Goal: Check status: Check status

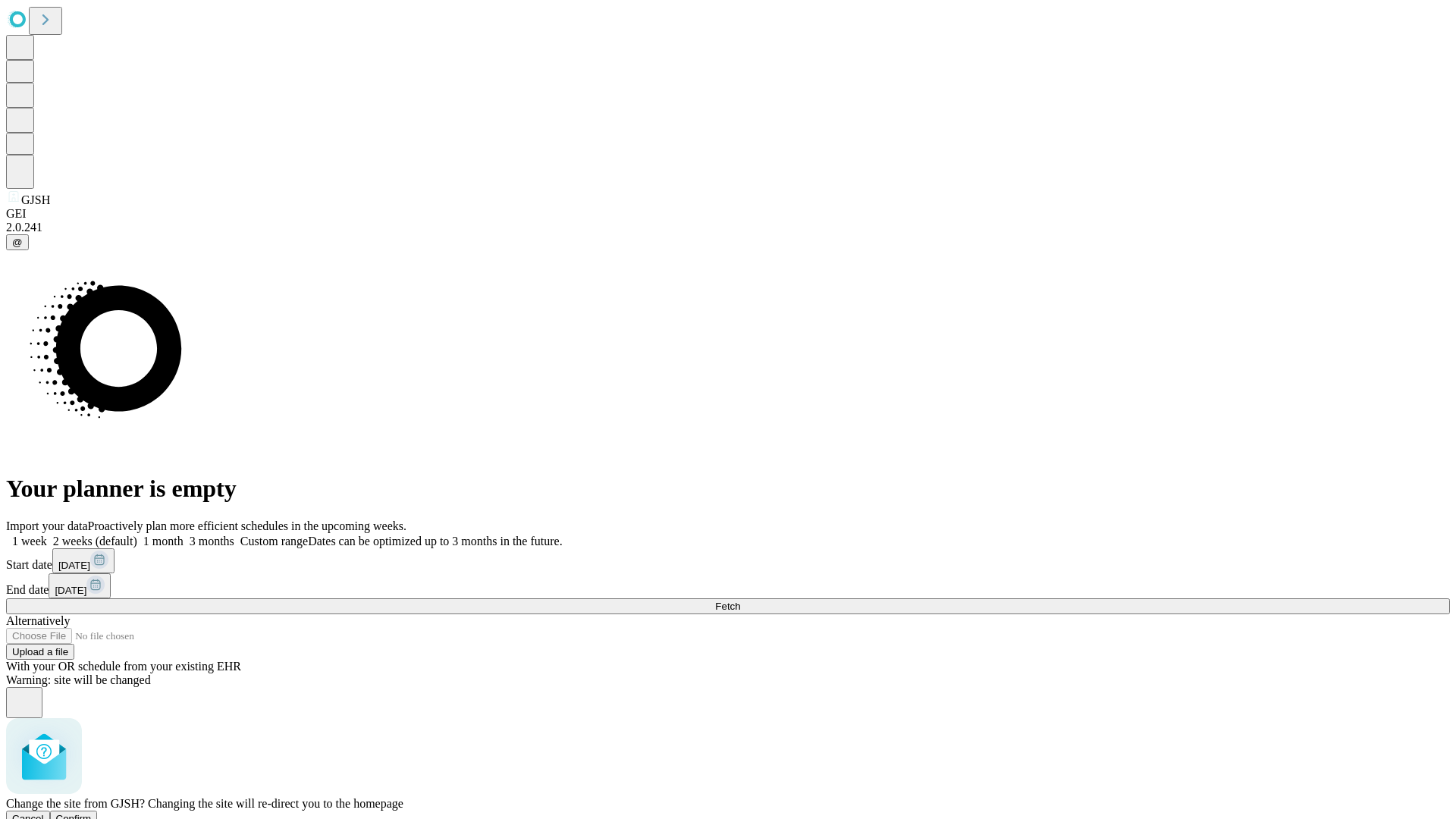
click at [91, 813] on span "Confirm" at bounding box center [74, 818] width 35 height 11
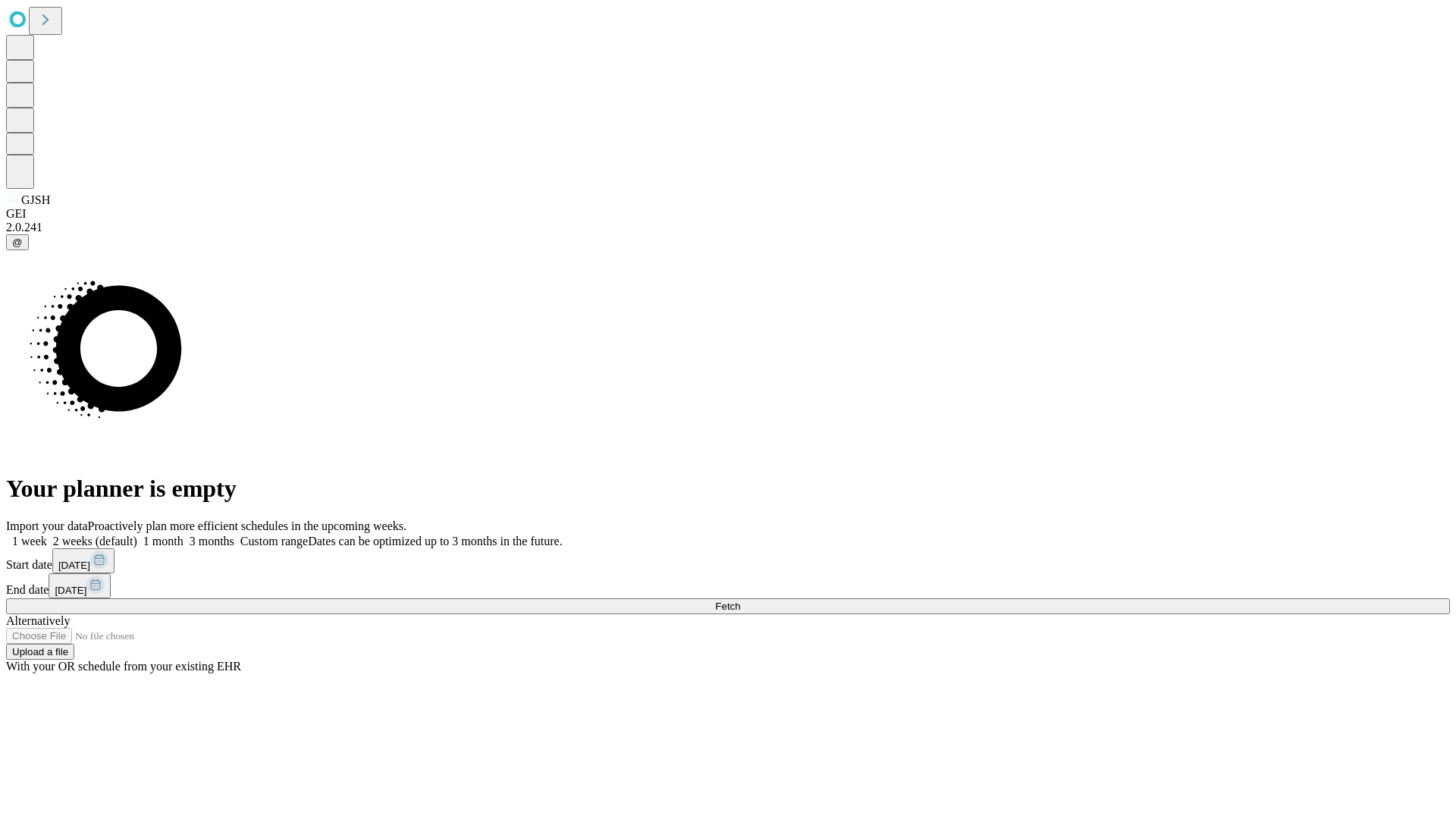
click at [137, 535] on label "2 weeks (default)" at bounding box center [92, 541] width 91 height 13
click at [740, 600] on span "Fetch" at bounding box center [727, 606] width 25 height 11
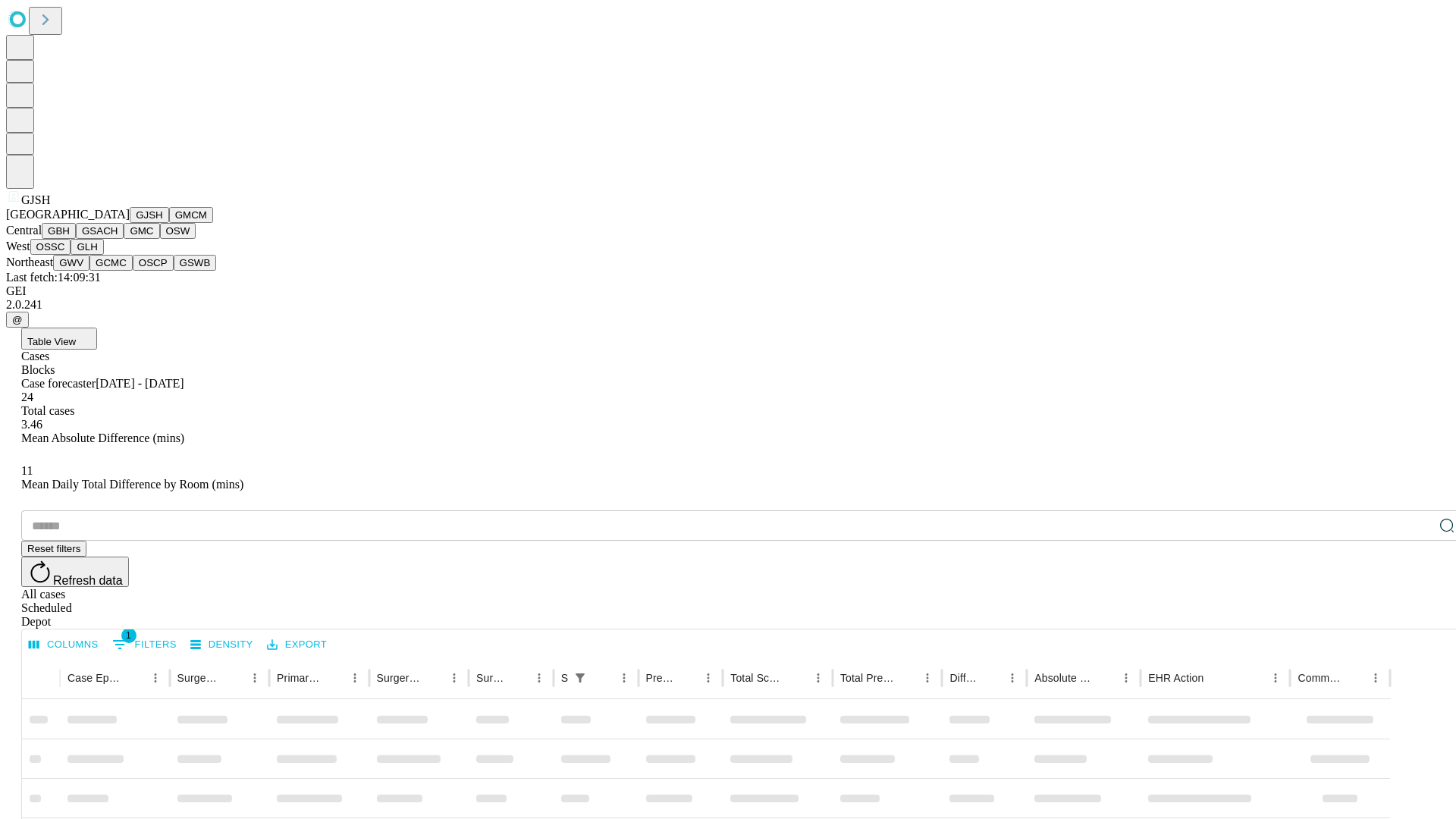
click at [169, 223] on button "GMCM" at bounding box center [191, 215] width 44 height 16
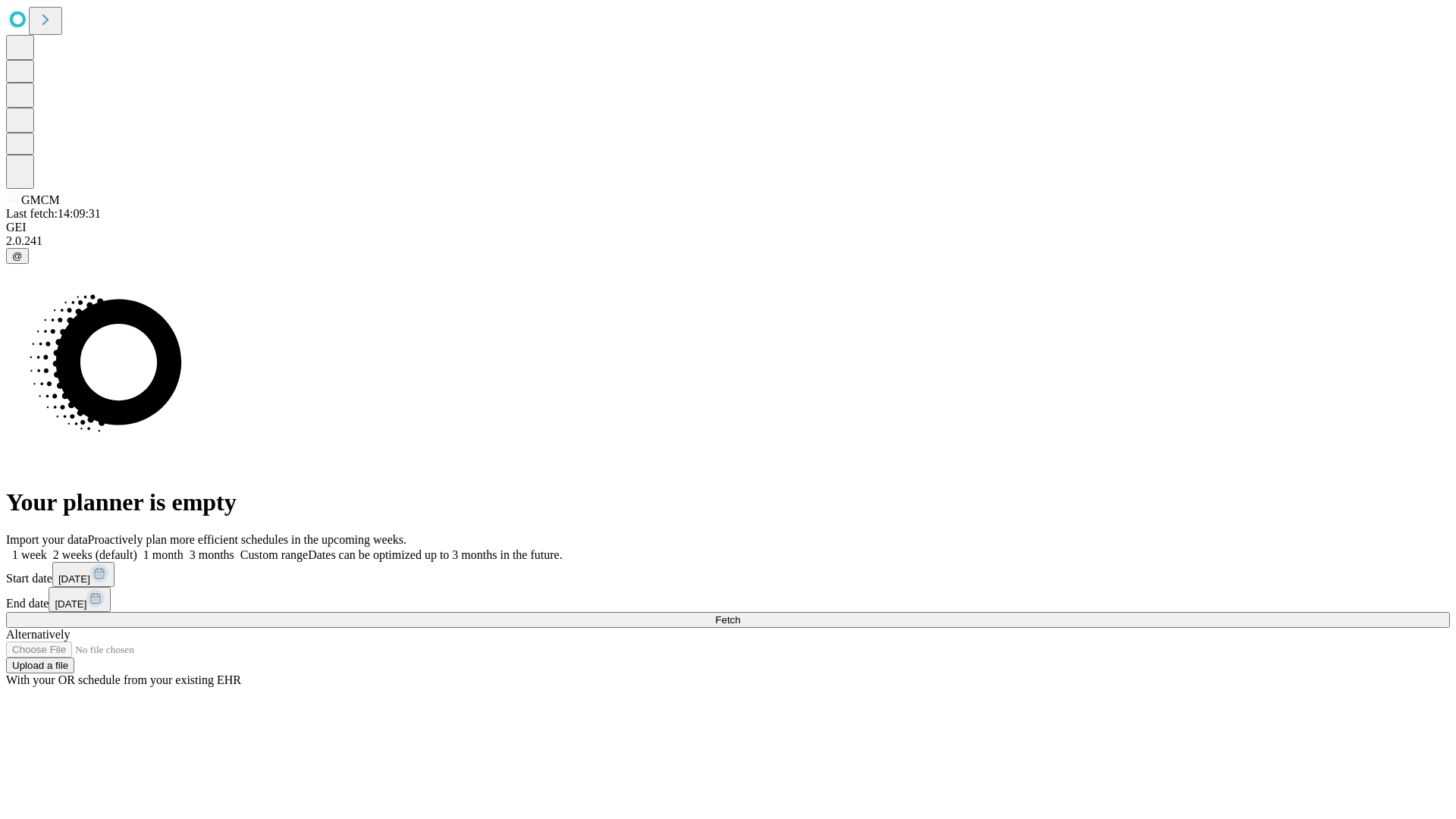
click at [137, 548] on label "2 weeks (default)" at bounding box center [92, 555] width 91 height 13
click at [740, 614] on span "Fetch" at bounding box center [727, 619] width 25 height 11
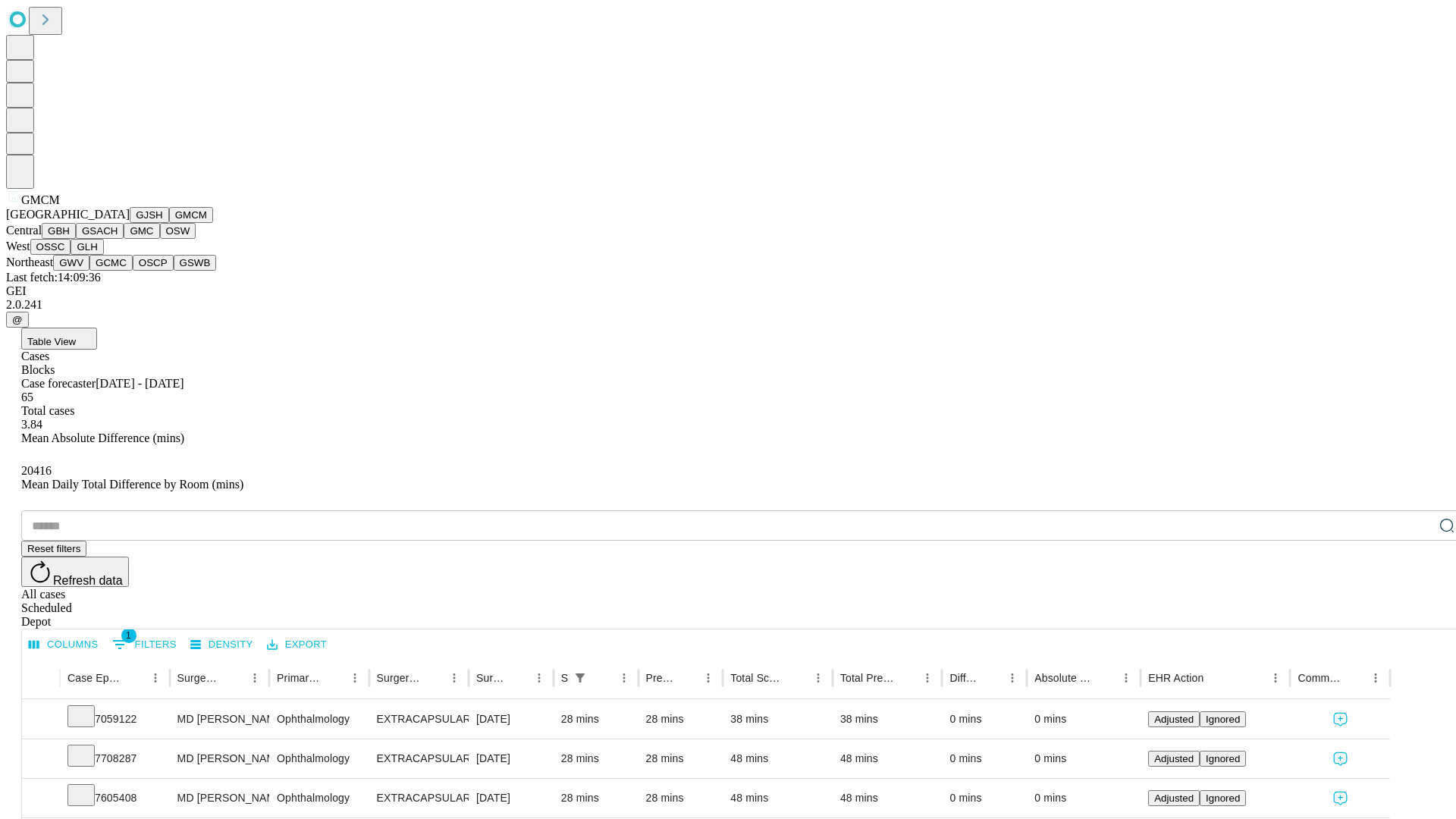
click at [76, 239] on button "GBH" at bounding box center [59, 231] width 34 height 16
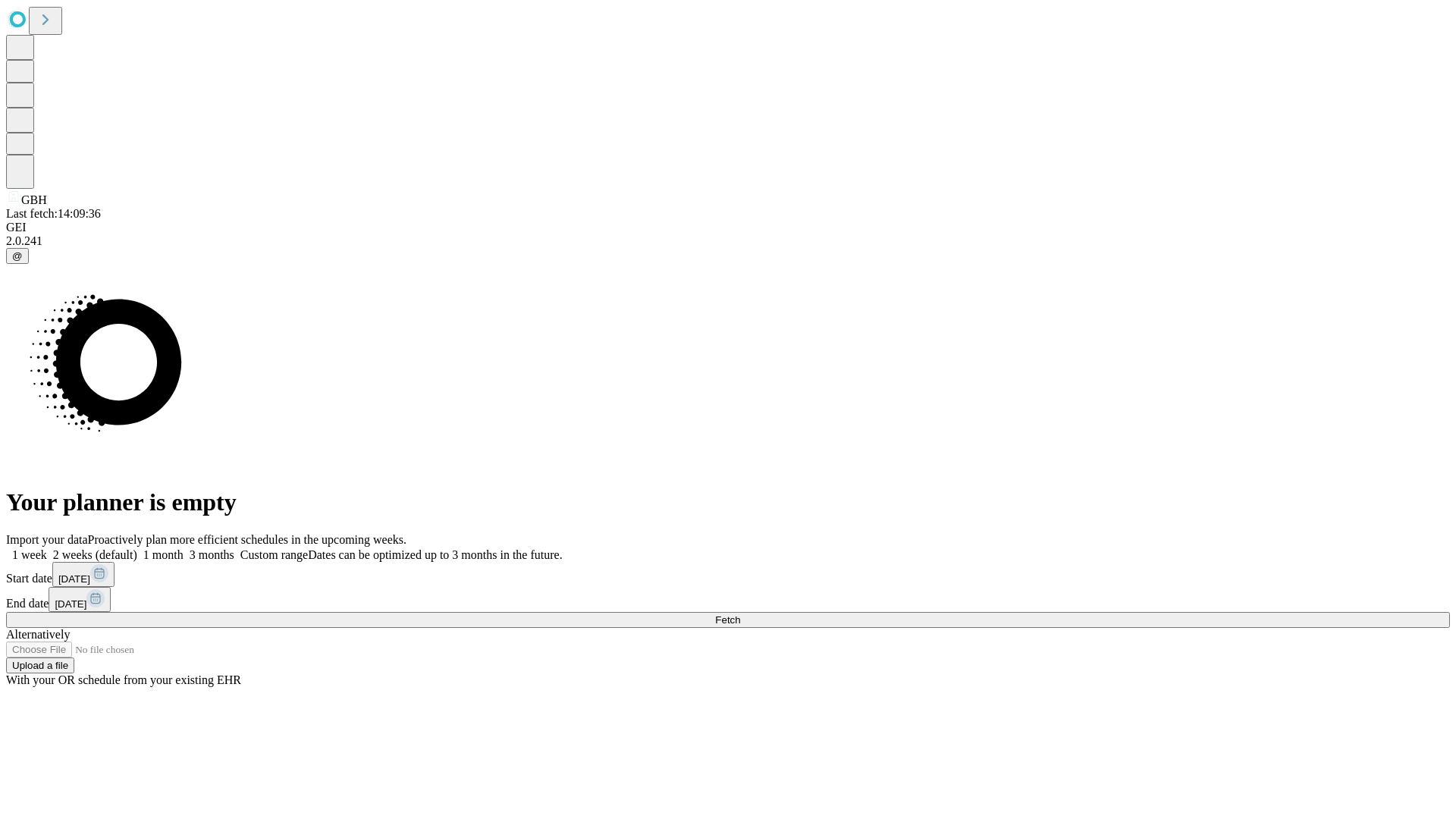
click at [137, 548] on label "2 weeks (default)" at bounding box center [92, 555] width 91 height 13
click at [740, 614] on span "Fetch" at bounding box center [727, 619] width 25 height 11
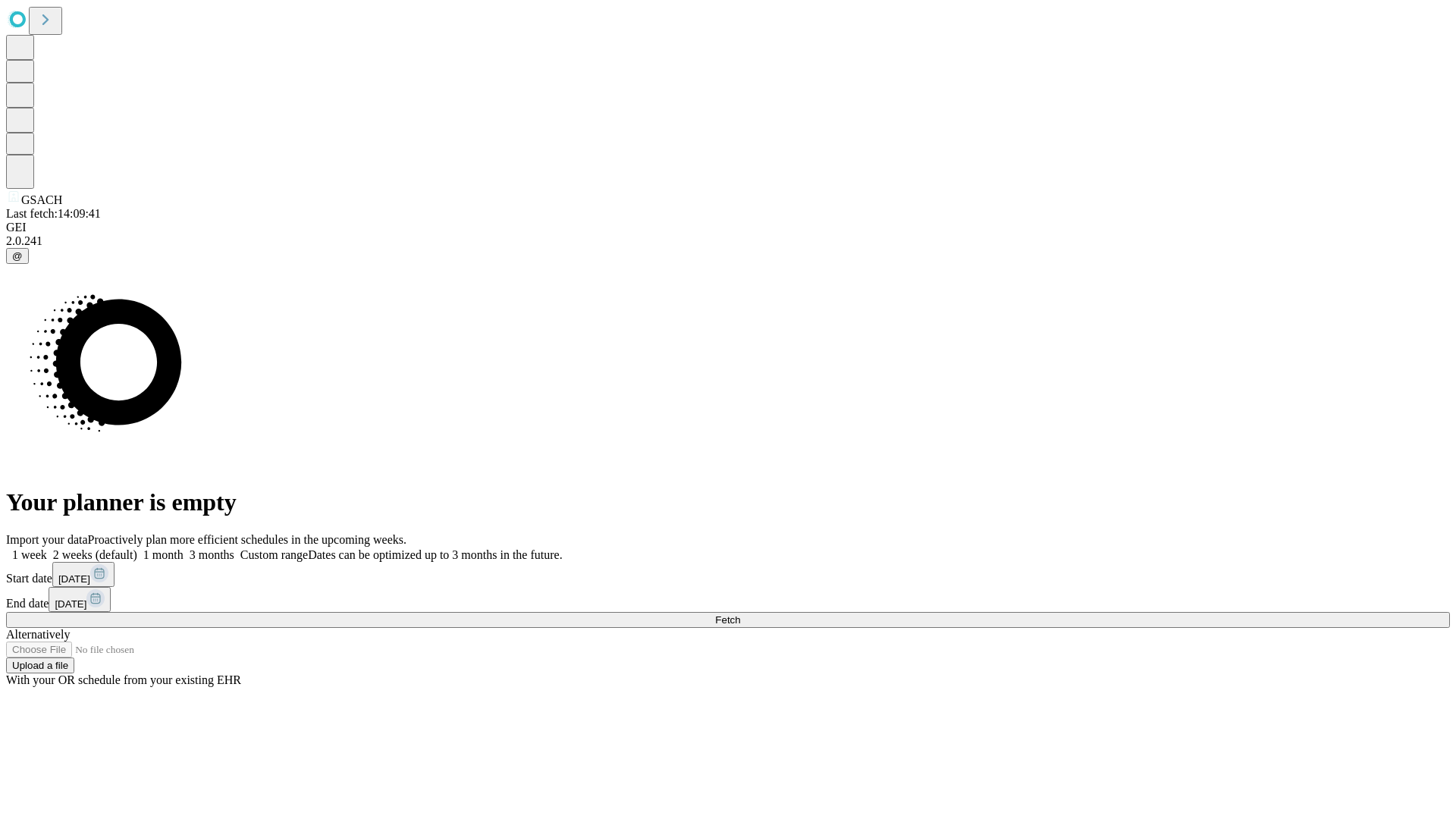
click at [137, 548] on label "2 weeks (default)" at bounding box center [92, 555] width 91 height 13
click at [740, 614] on span "Fetch" at bounding box center [727, 619] width 25 height 11
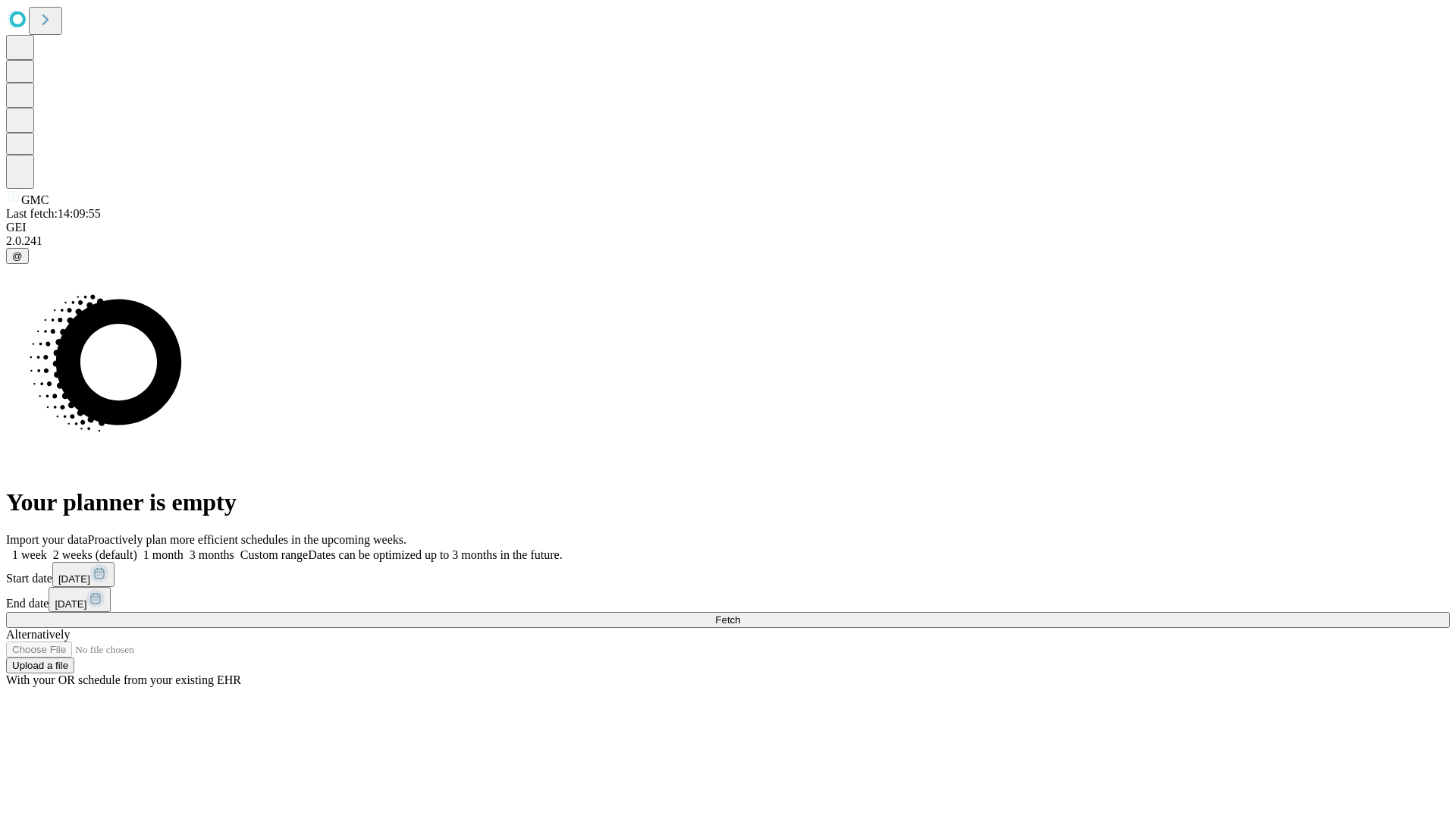
click at [137, 548] on label "2 weeks (default)" at bounding box center [92, 555] width 91 height 13
click at [740, 614] on span "Fetch" at bounding box center [727, 619] width 25 height 11
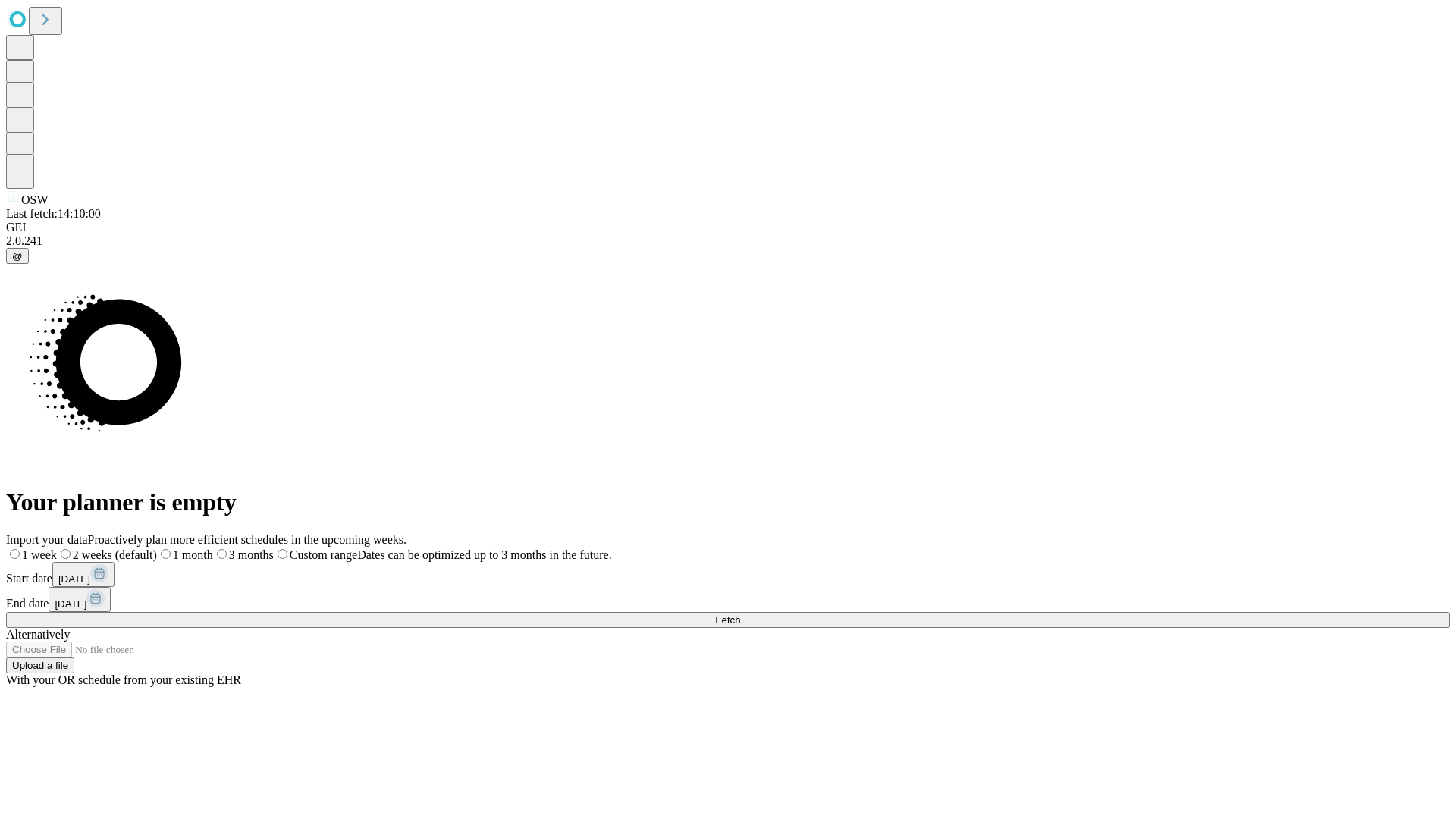
click at [740, 614] on span "Fetch" at bounding box center [727, 619] width 25 height 11
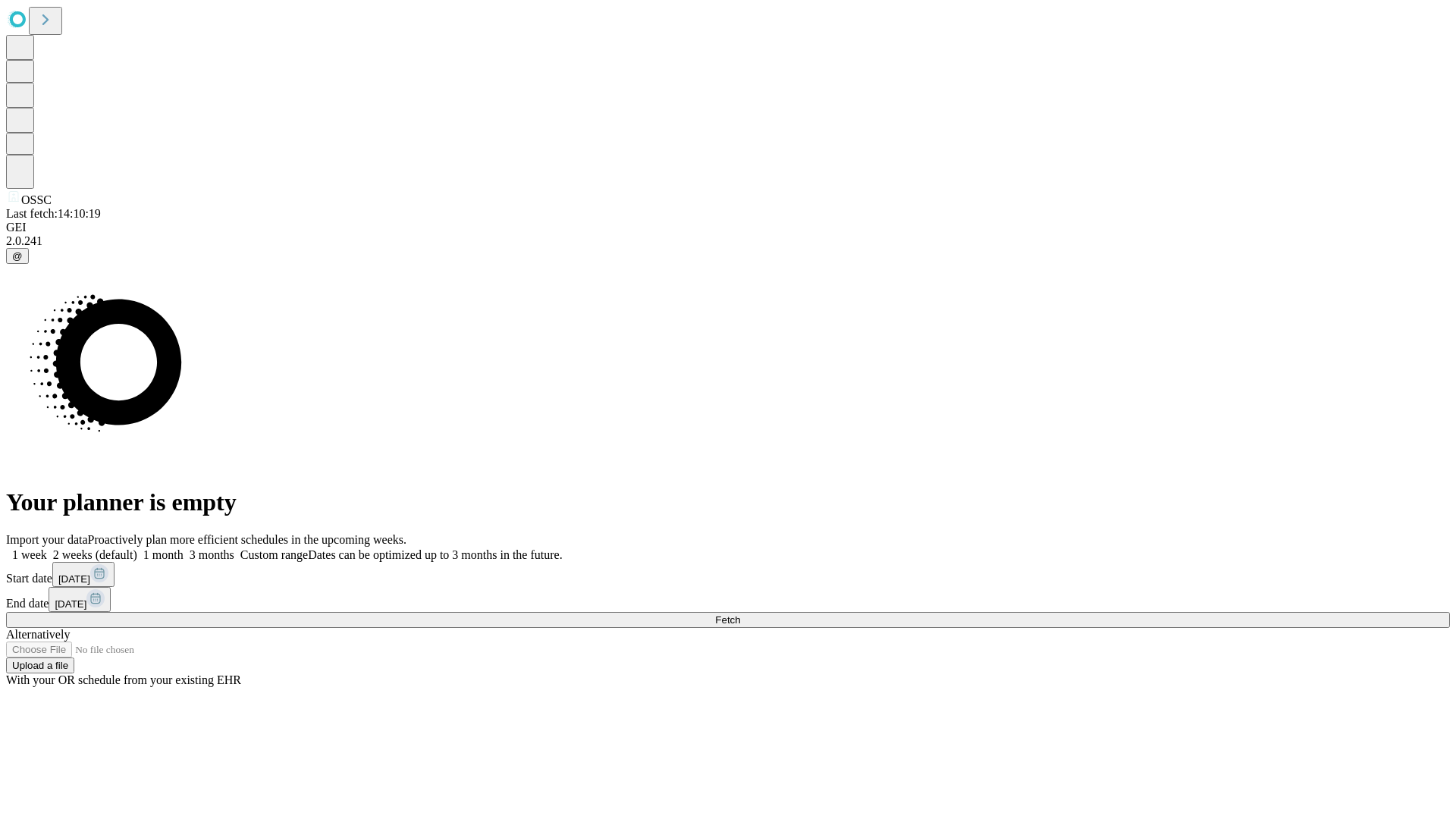
click at [740, 614] on span "Fetch" at bounding box center [727, 619] width 25 height 11
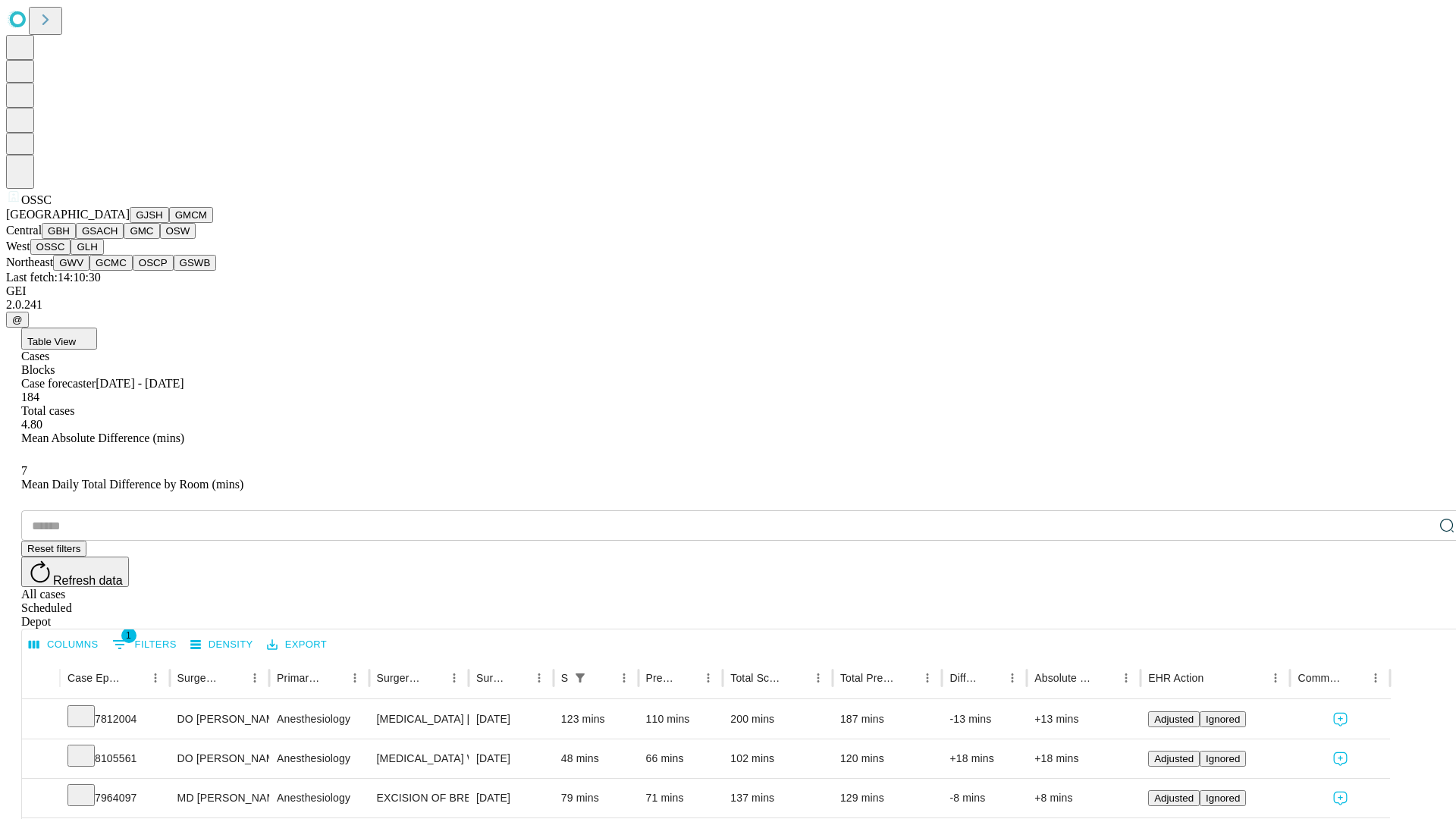
click at [103, 255] on button "GLH" at bounding box center [87, 247] width 33 height 16
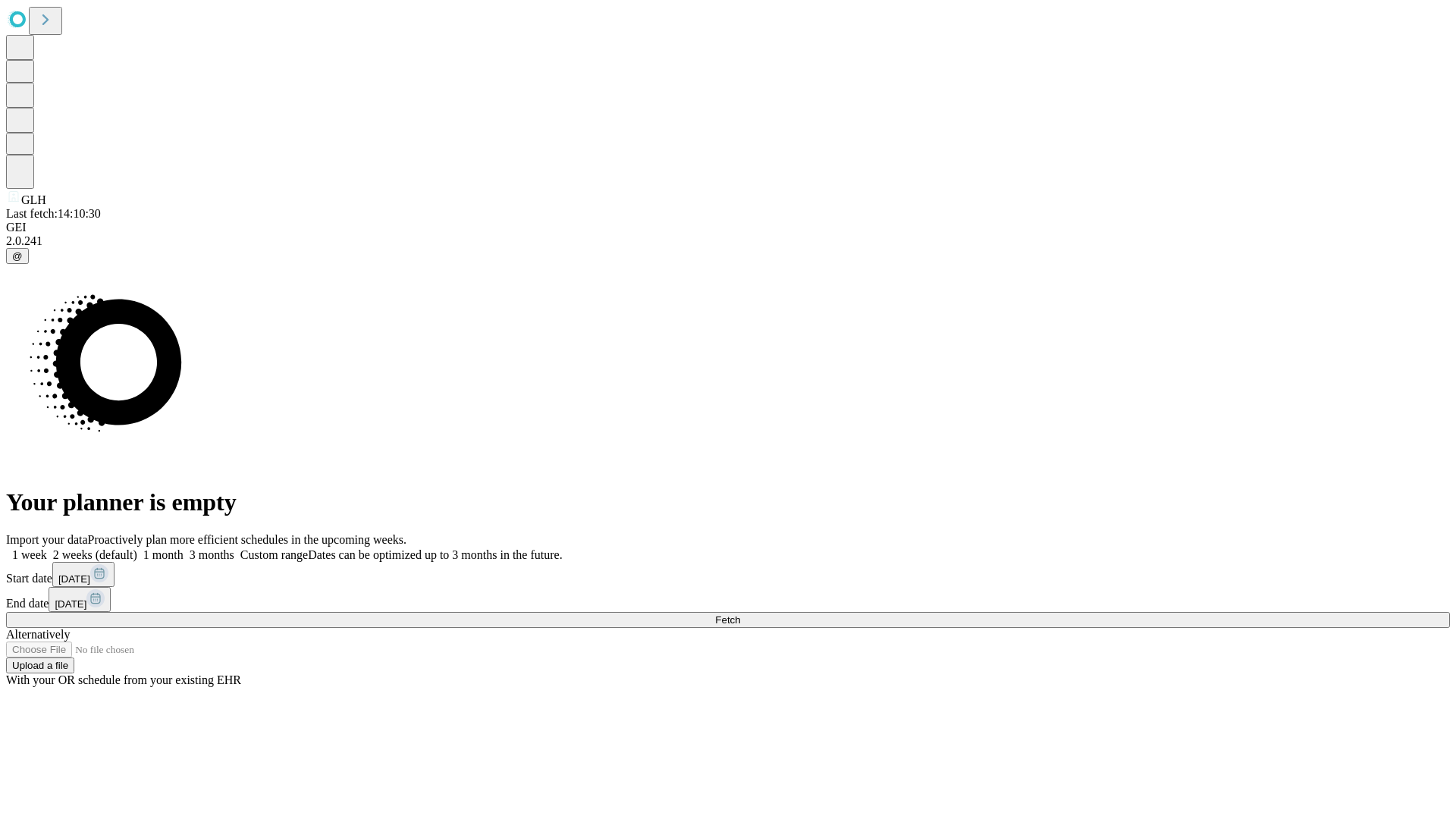
click at [137, 548] on label "2 weeks (default)" at bounding box center [92, 555] width 91 height 13
click at [740, 614] on span "Fetch" at bounding box center [727, 619] width 25 height 11
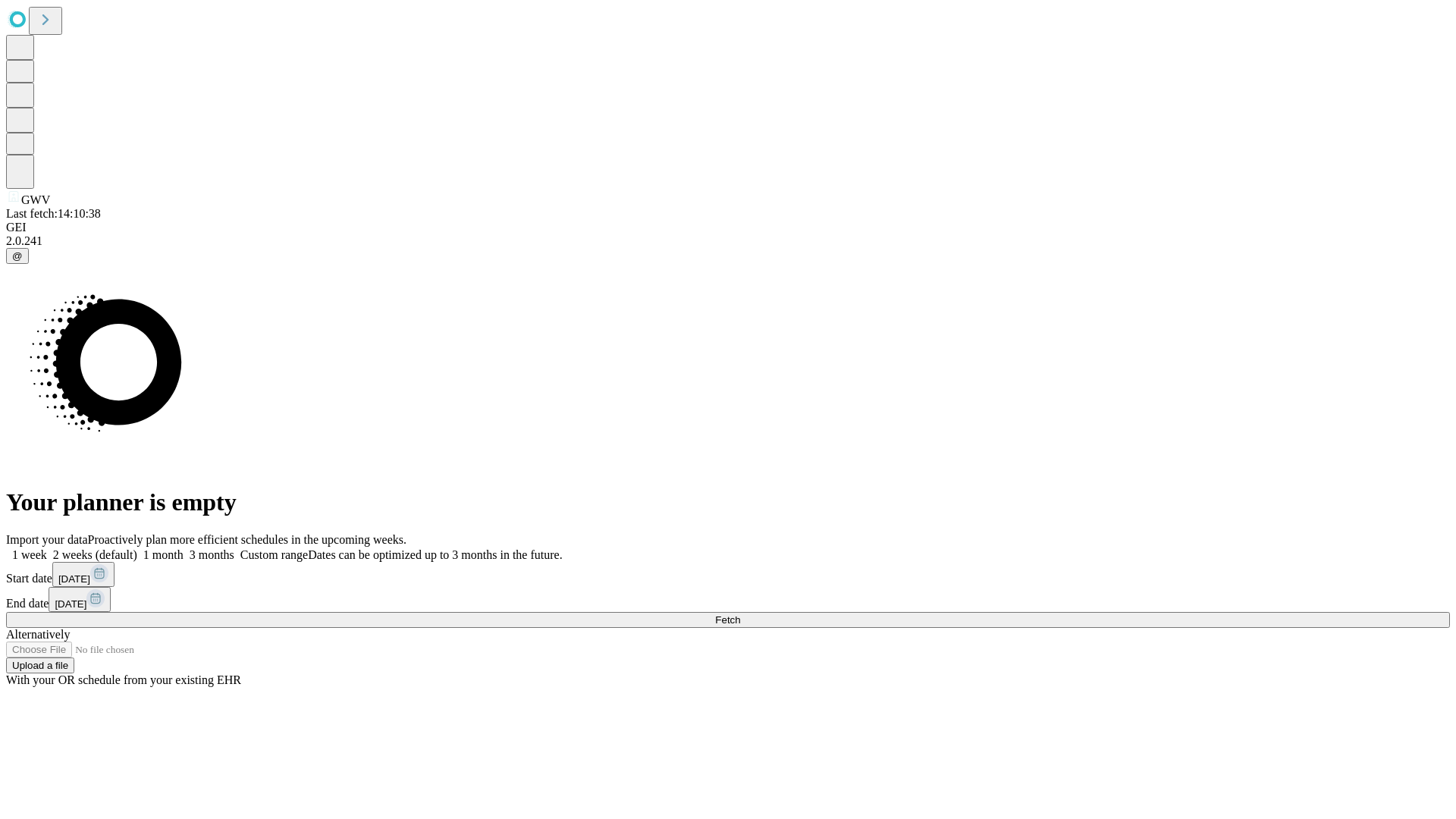
click at [137, 548] on label "2 weeks (default)" at bounding box center [92, 555] width 91 height 13
click at [740, 614] on span "Fetch" at bounding box center [727, 619] width 25 height 11
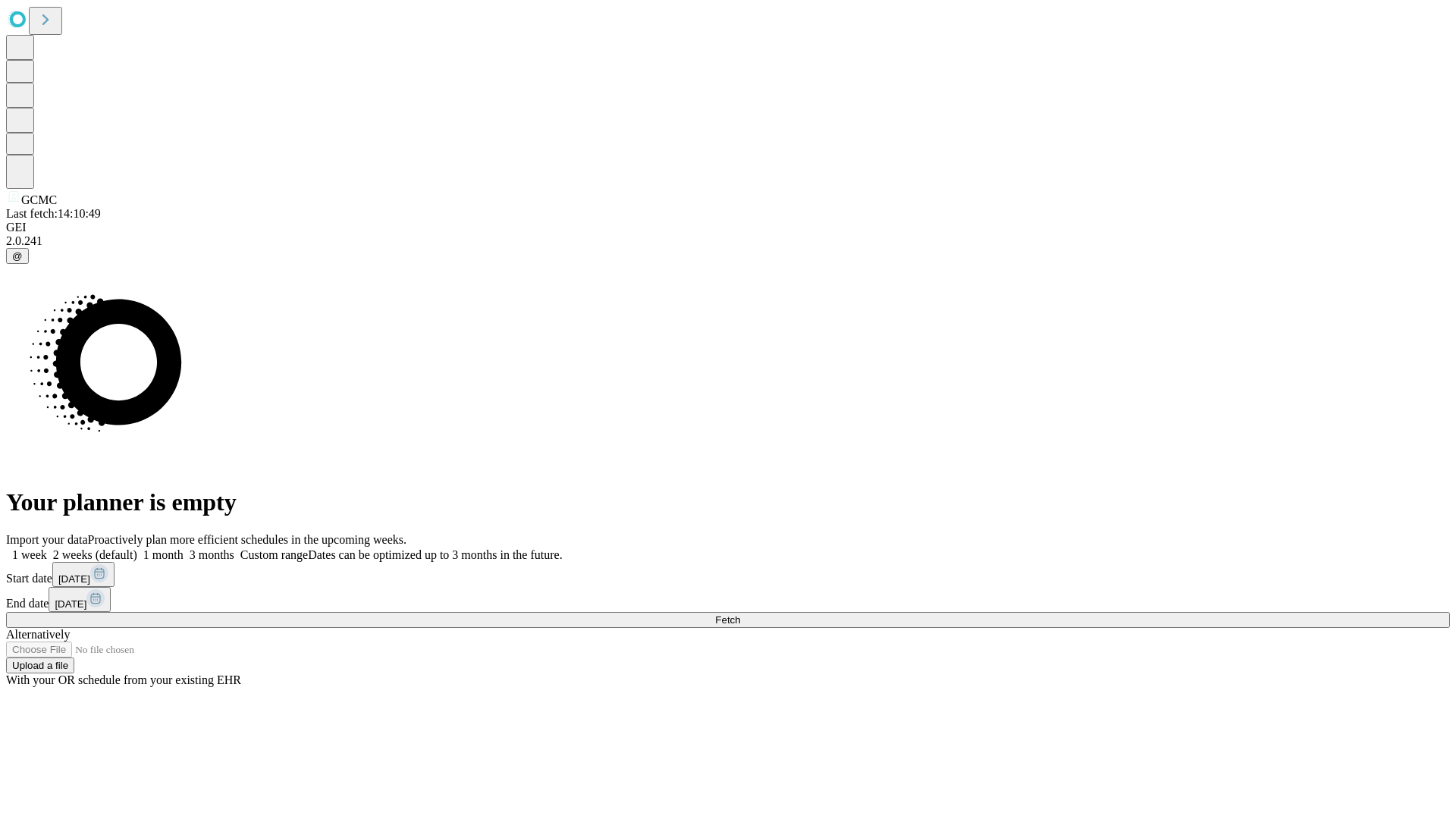
click at [137, 548] on label "2 weeks (default)" at bounding box center [92, 555] width 91 height 13
click at [740, 614] on span "Fetch" at bounding box center [727, 619] width 25 height 11
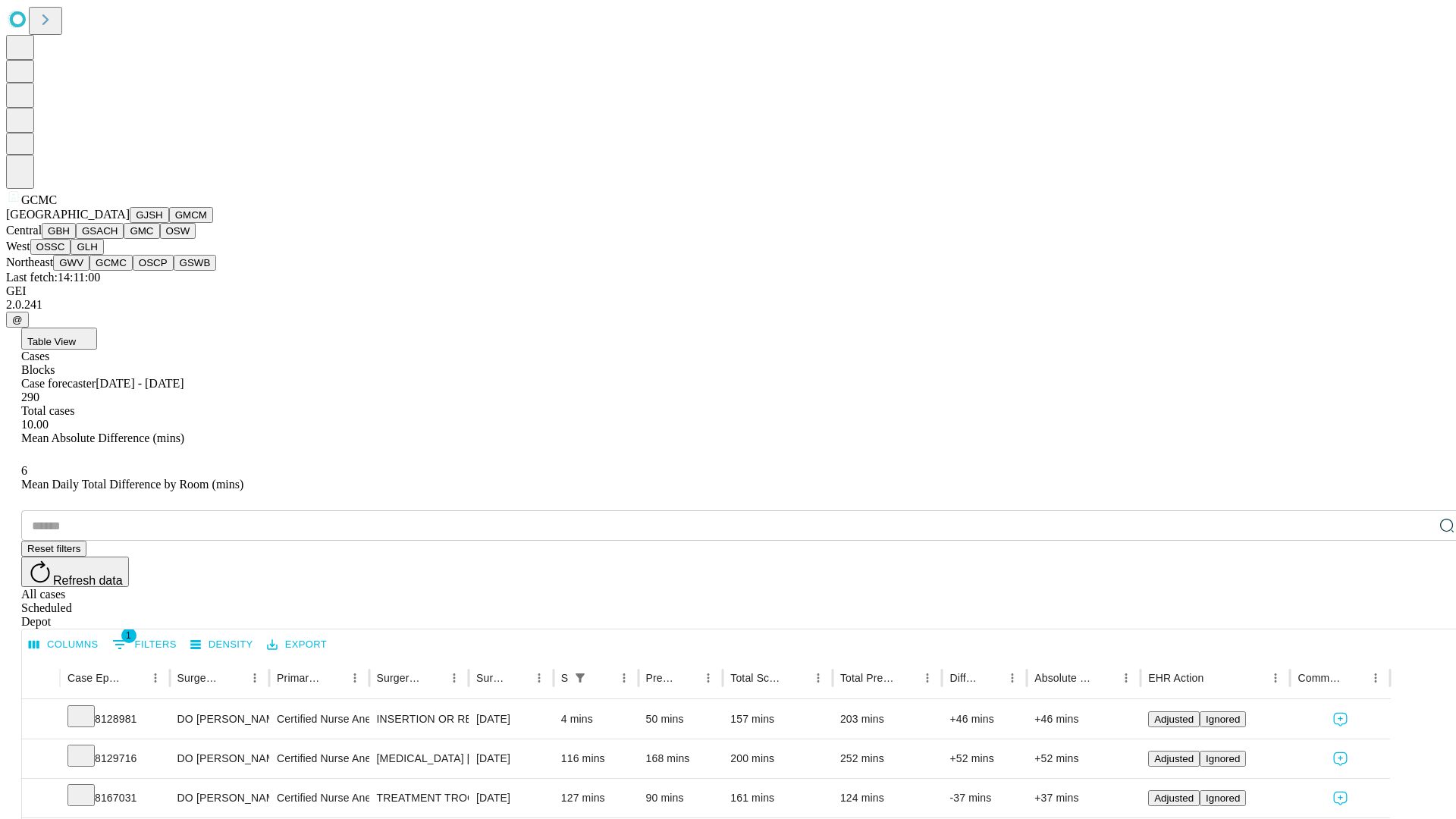
click at [133, 271] on button "OSCP" at bounding box center [153, 263] width 41 height 16
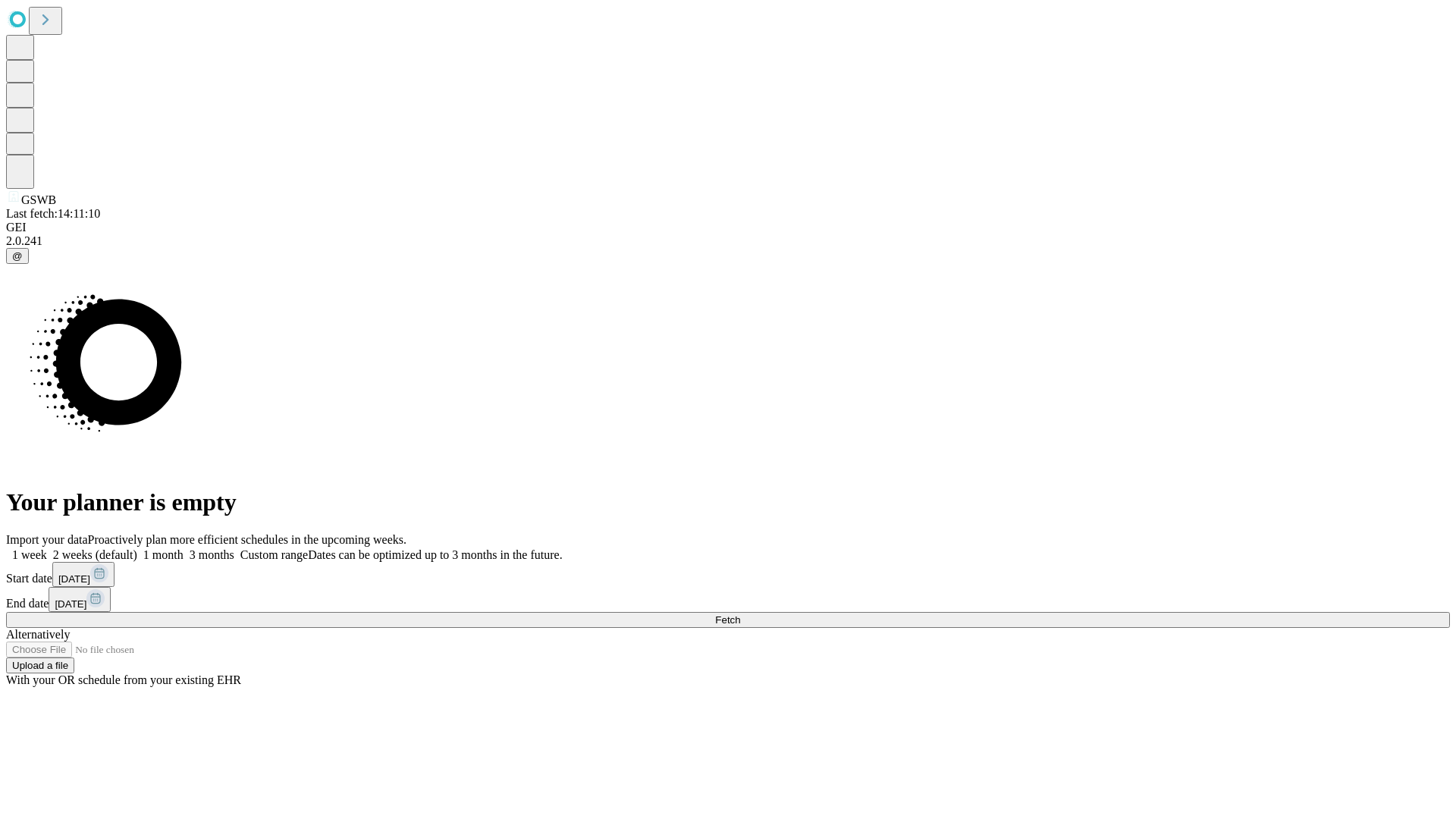
click at [740, 614] on span "Fetch" at bounding box center [727, 619] width 25 height 11
